Goal: Navigation & Orientation: Find specific page/section

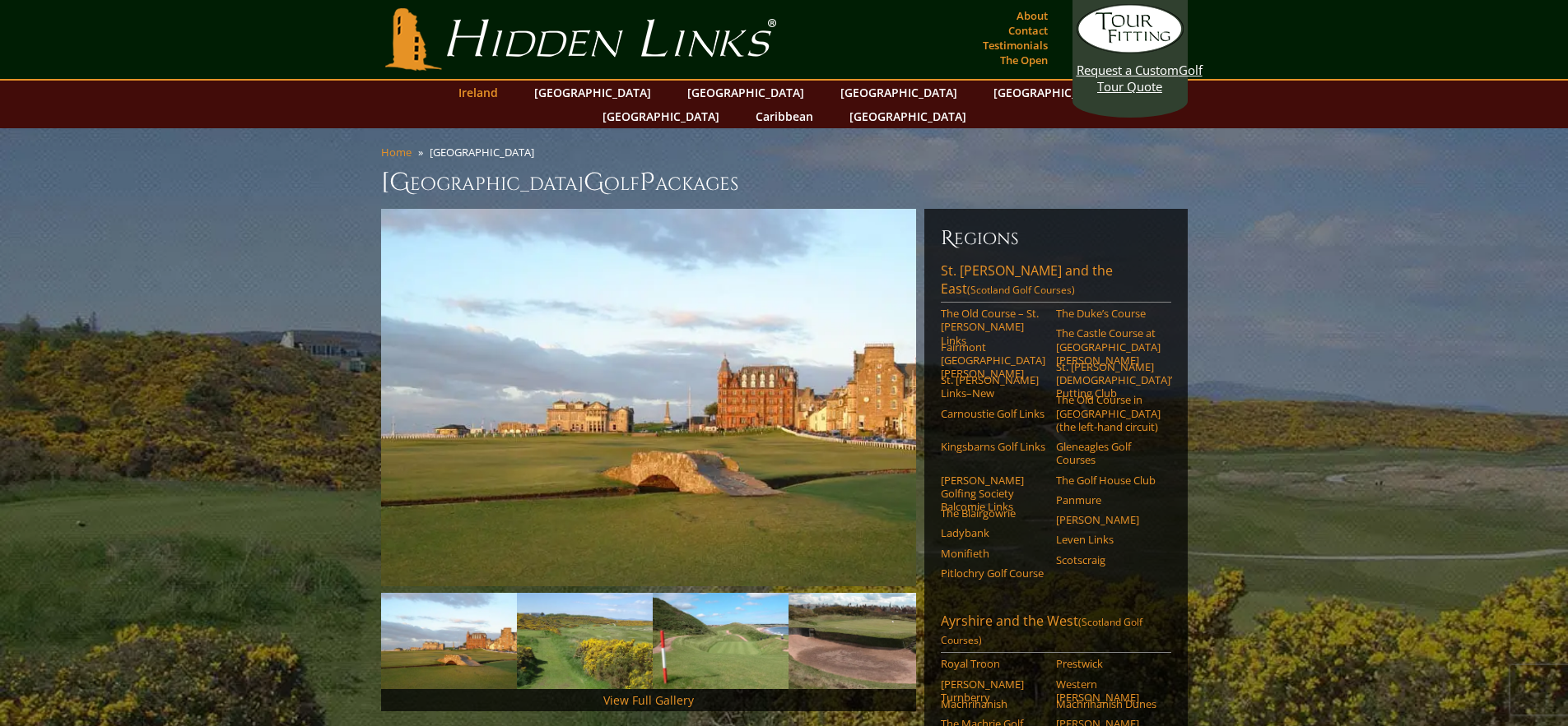
click at [506, 98] on link "Ireland" at bounding box center [478, 93] width 56 height 23
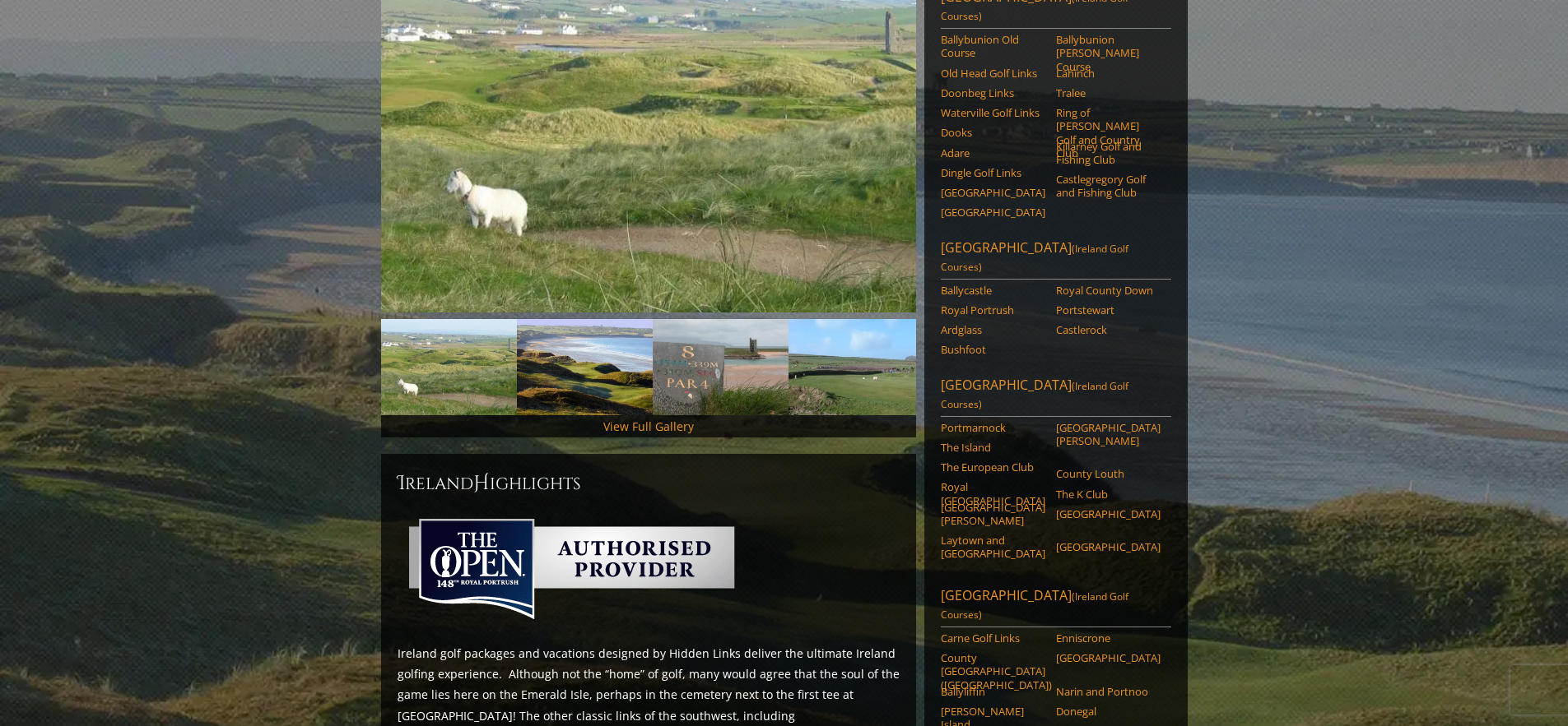
scroll to position [155, 0]
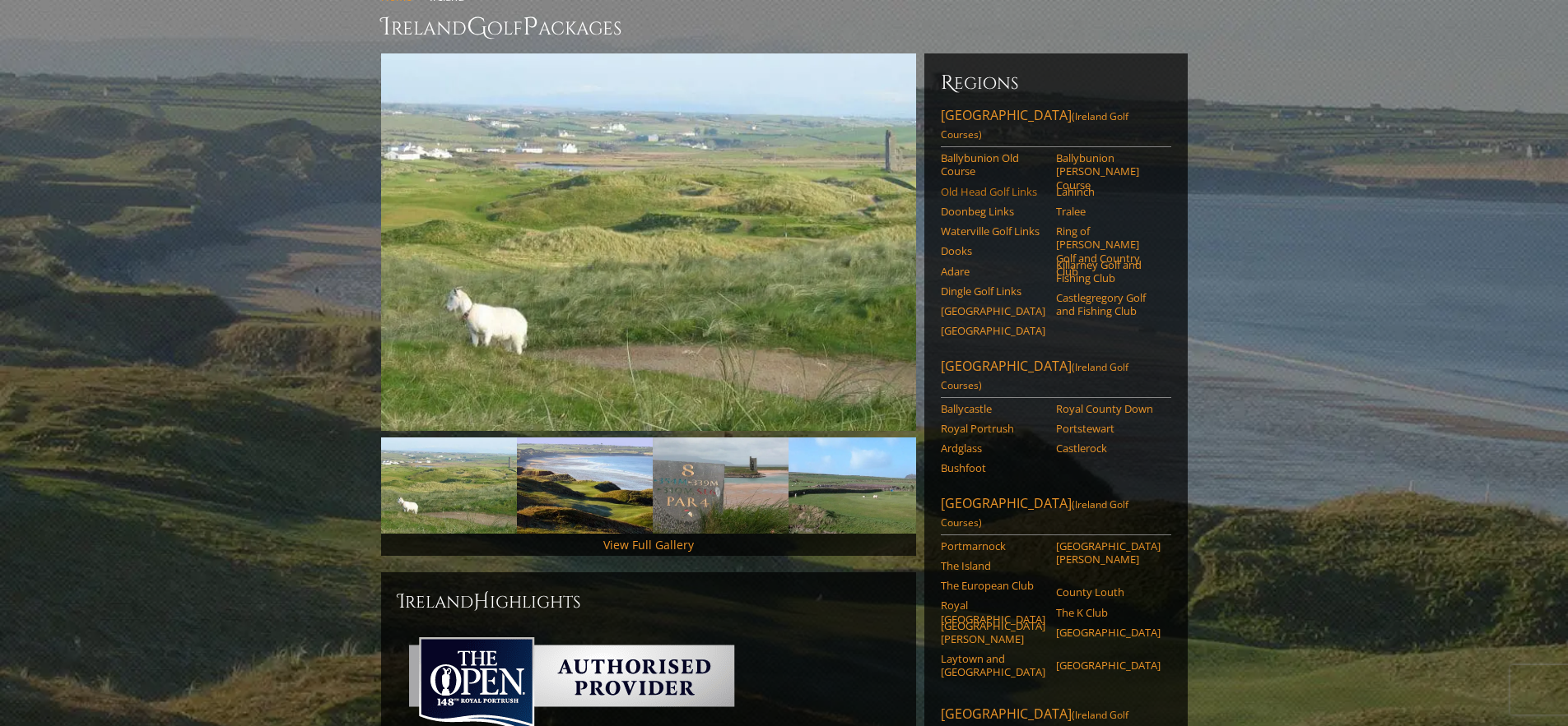
click at [981, 185] on link "Old Head Golf Links" at bounding box center [992, 191] width 105 height 13
click at [991, 422] on link "Royal Portrush" at bounding box center [992, 428] width 105 height 13
